Goal: Navigation & Orientation: Find specific page/section

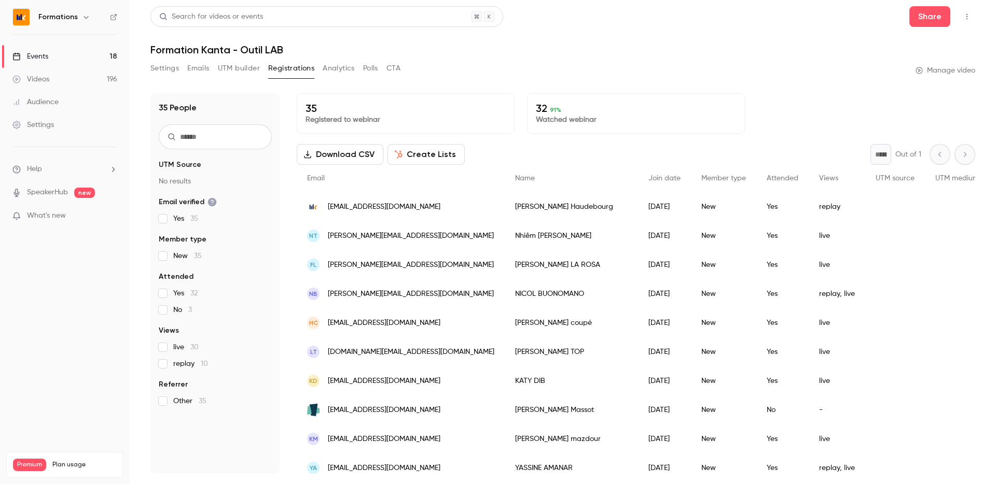
click at [373, 72] on button "Polls" at bounding box center [370, 68] width 15 height 17
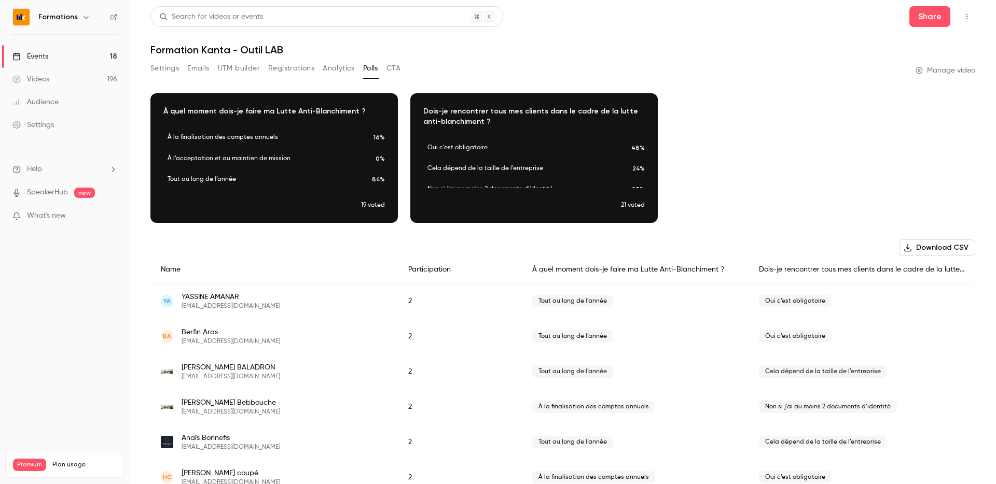
click at [391, 68] on button "CTA" at bounding box center [393, 68] width 14 height 17
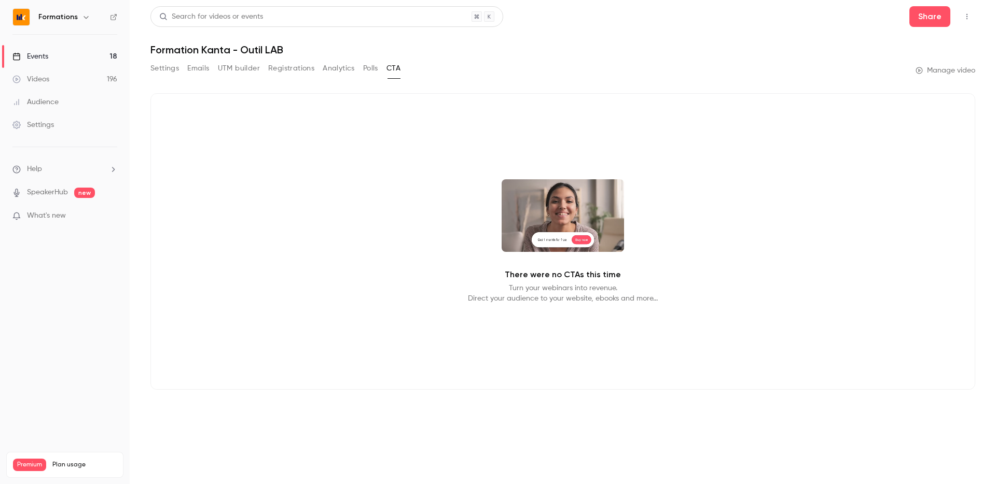
click at [282, 69] on button "Registrations" at bounding box center [291, 68] width 46 height 17
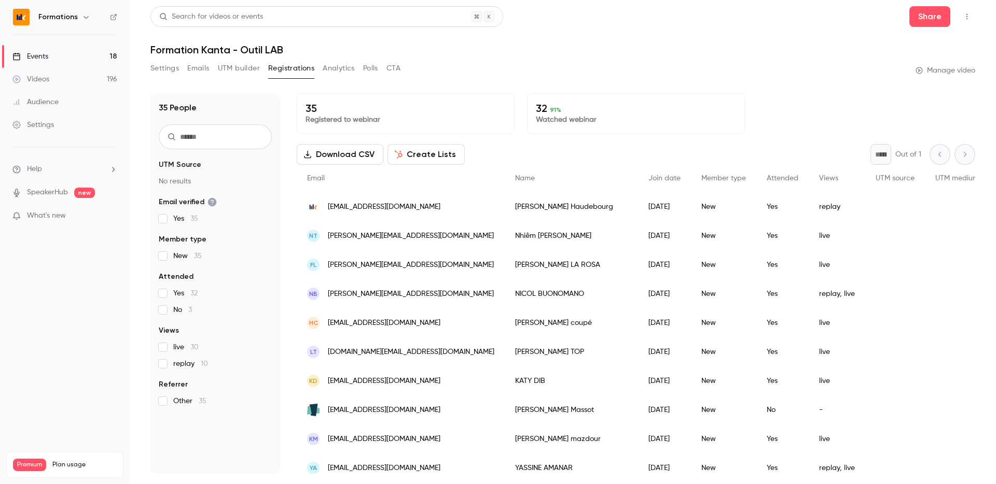
click at [173, 69] on button "Settings" at bounding box center [164, 68] width 29 height 17
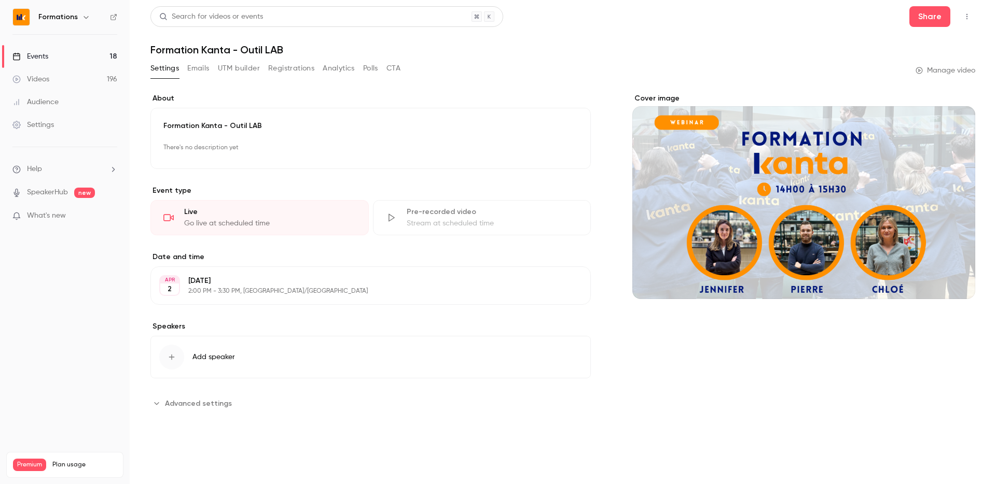
click at [106, 53] on link "Events 18" at bounding box center [65, 56] width 130 height 23
